Goal: Task Accomplishment & Management: Manage account settings

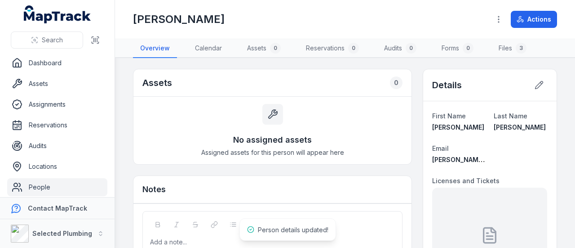
scroll to position [45, 0]
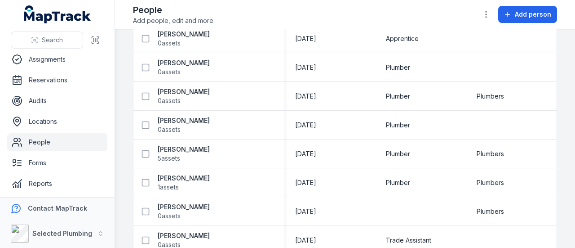
scroll to position [237, 0]
click at [186, 61] on strong "[PERSON_NAME]" at bounding box center [184, 63] width 52 height 9
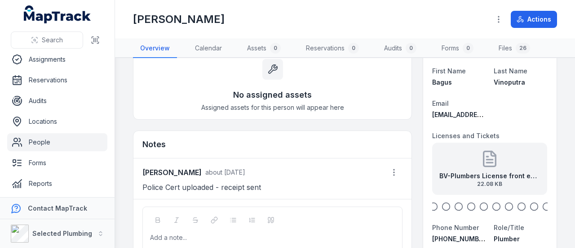
scroll to position [45, 0]
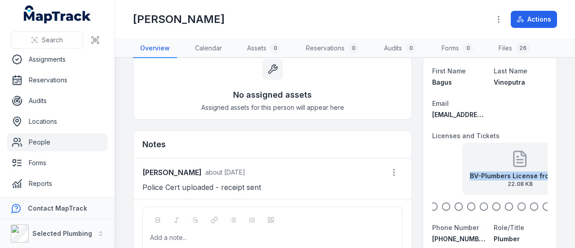
drag, startPoint x: 483, startPoint y: 158, endPoint x: 543, endPoint y: 170, distance: 61.9
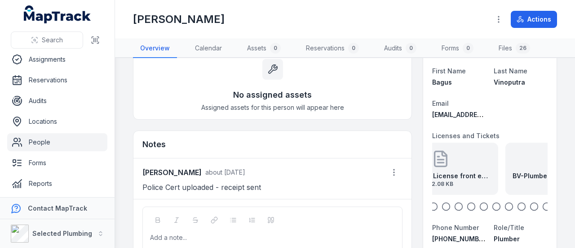
drag, startPoint x: 475, startPoint y: 161, endPoint x: 438, endPoint y: 157, distance: 36.7
click at [438, 157] on div "BV-Plumbers License front exp [DATE] 22.08 KB" at bounding box center [440, 168] width 115 height 52
drag, startPoint x: 500, startPoint y: 170, endPoint x: 450, endPoint y: 165, distance: 51.1
click at [449, 165] on div "BV-Plumbers License back exp [DATE] 24.6 KB" at bounding box center [452, 168] width 115 height 52
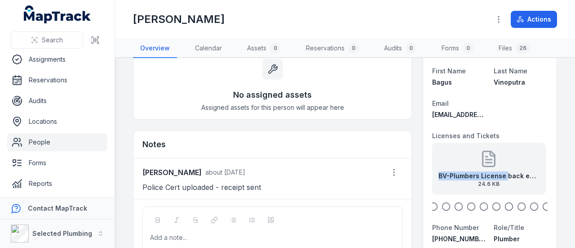
click at [468, 205] on icon "button" at bounding box center [471, 206] width 9 height 9
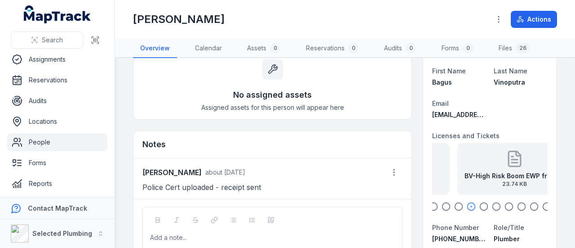
click at [482, 207] on circle "button" at bounding box center [484, 207] width 8 height 8
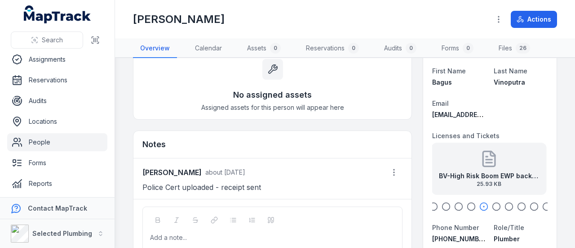
drag, startPoint x: 490, startPoint y: 206, endPoint x: 505, endPoint y: 208, distance: 15.4
click at [492, 206] on icon "button" at bounding box center [496, 206] width 9 height 9
click at [505, 207] on icon "button" at bounding box center [509, 206] width 9 height 9
click at [517, 206] on icon "button" at bounding box center [521, 206] width 9 height 9
click at [530, 208] on icon "button" at bounding box center [534, 206] width 9 height 9
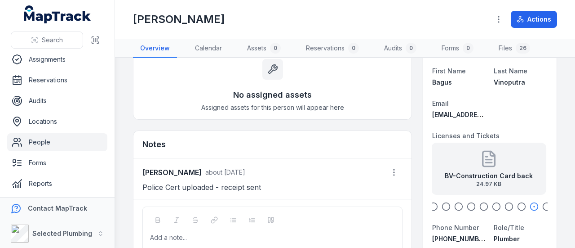
click at [443, 205] on icon "button" at bounding box center [446, 206] width 9 height 9
drag, startPoint x: 500, startPoint y: 173, endPoint x: 456, endPoint y: 168, distance: 44.8
click at [456, 168] on div "BV-Excavator back 24.23 KB" at bounding box center [488, 168] width 115 height 52
drag, startPoint x: 507, startPoint y: 175, endPoint x: 435, endPoint y: 166, distance: 72.4
click at [434, 166] on div "BV-Excavator back 24.23 KB" at bounding box center [485, 168] width 115 height 52
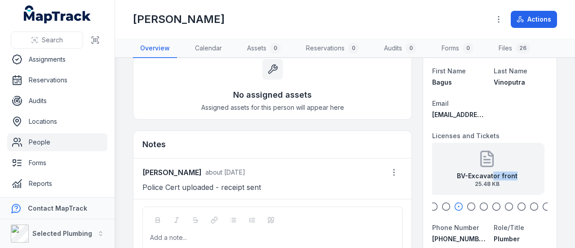
drag, startPoint x: 516, startPoint y: 178, endPoint x: 449, endPoint y: 173, distance: 66.7
click at [450, 173] on div "BV-Excavator front 25.48 KB" at bounding box center [486, 168] width 115 height 52
click at [485, 166] on icon at bounding box center [489, 158] width 12 height 15
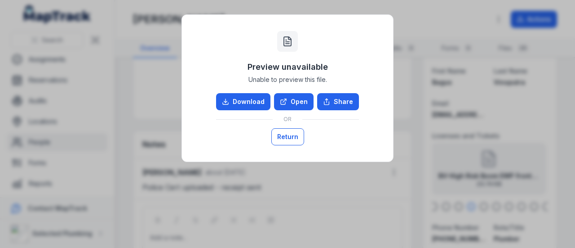
click at [282, 133] on button "Return" at bounding box center [287, 136] width 33 height 17
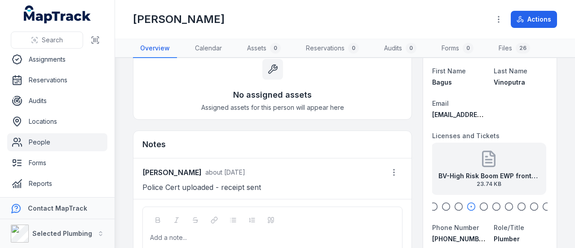
scroll to position [0, 0]
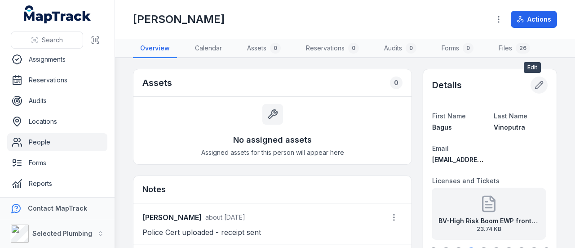
click at [536, 83] on icon at bounding box center [540, 85] width 8 height 8
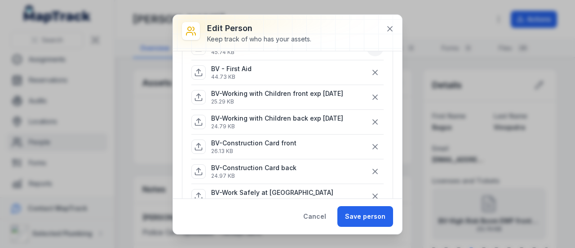
scroll to position [90, 0]
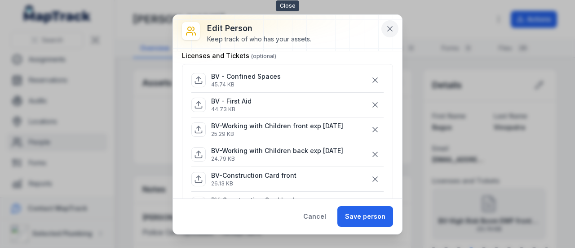
click at [390, 27] on icon at bounding box center [390, 29] width 4 height 4
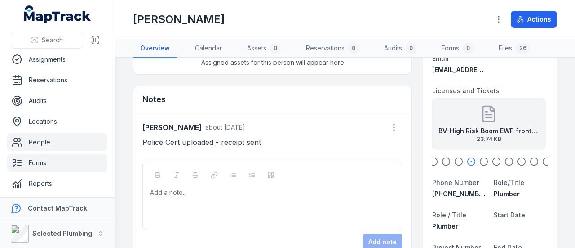
scroll to position [87, 0]
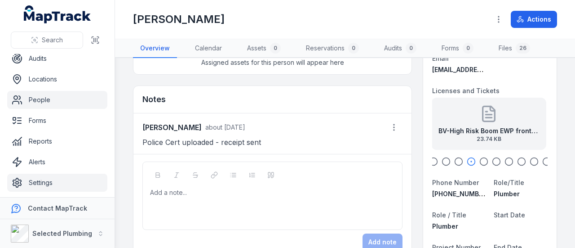
click at [44, 183] on link "Settings" at bounding box center [57, 182] width 100 height 18
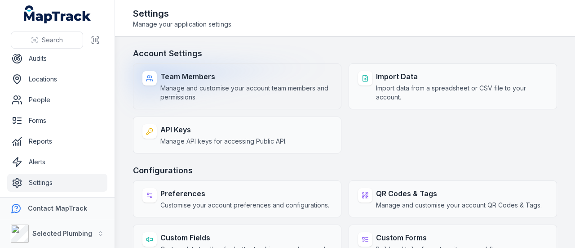
click at [219, 79] on strong "Team Members" at bounding box center [246, 76] width 172 height 11
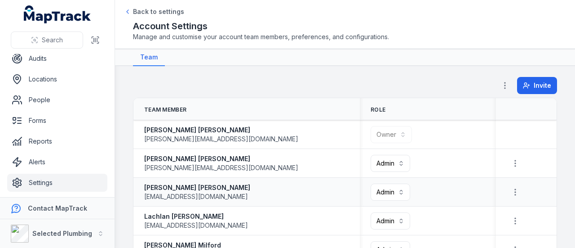
scroll to position [45, 0]
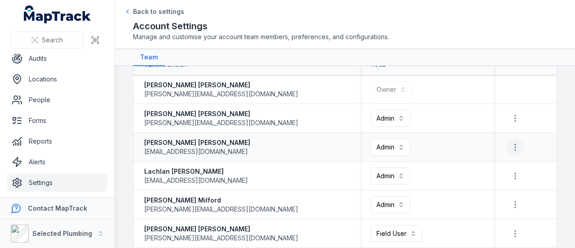
click at [511, 150] on icon "button" at bounding box center [515, 146] width 9 height 9
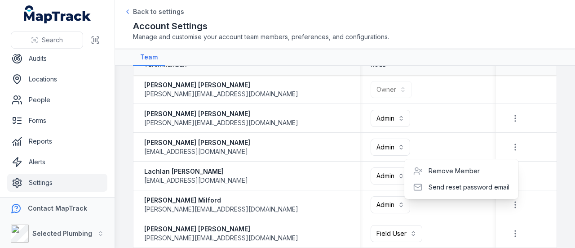
click at [448, 141] on table "**********" at bounding box center [344, 236] width 423 height 367
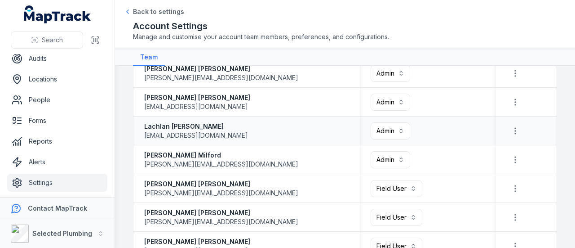
scroll to position [135, 0]
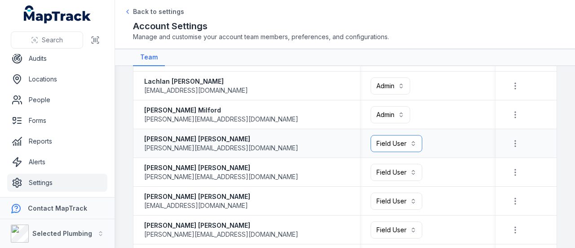
click at [399, 143] on button "Field User ******" at bounding box center [397, 143] width 52 height 17
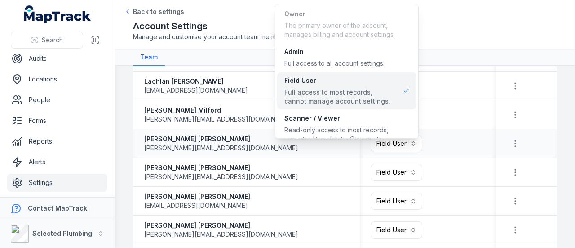
click at [446, 152] on div "Field User ******" at bounding box center [428, 143] width 136 height 24
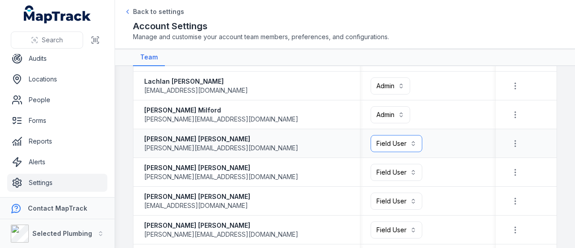
click at [381, 139] on button "Field User ******" at bounding box center [397, 143] width 52 height 17
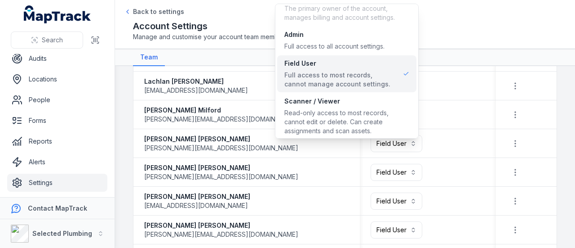
scroll to position [20, 0]
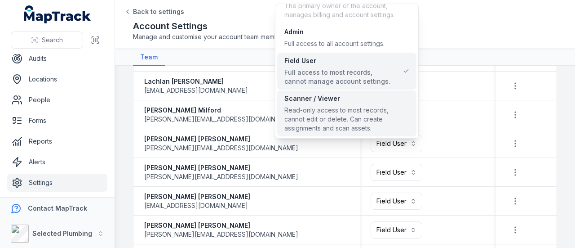
click at [341, 113] on div "Read-only access to most records, cannot edit or delete. Can create assignments…" at bounding box center [346, 119] width 125 height 27
